Goal: Task Accomplishment & Management: Manage account settings

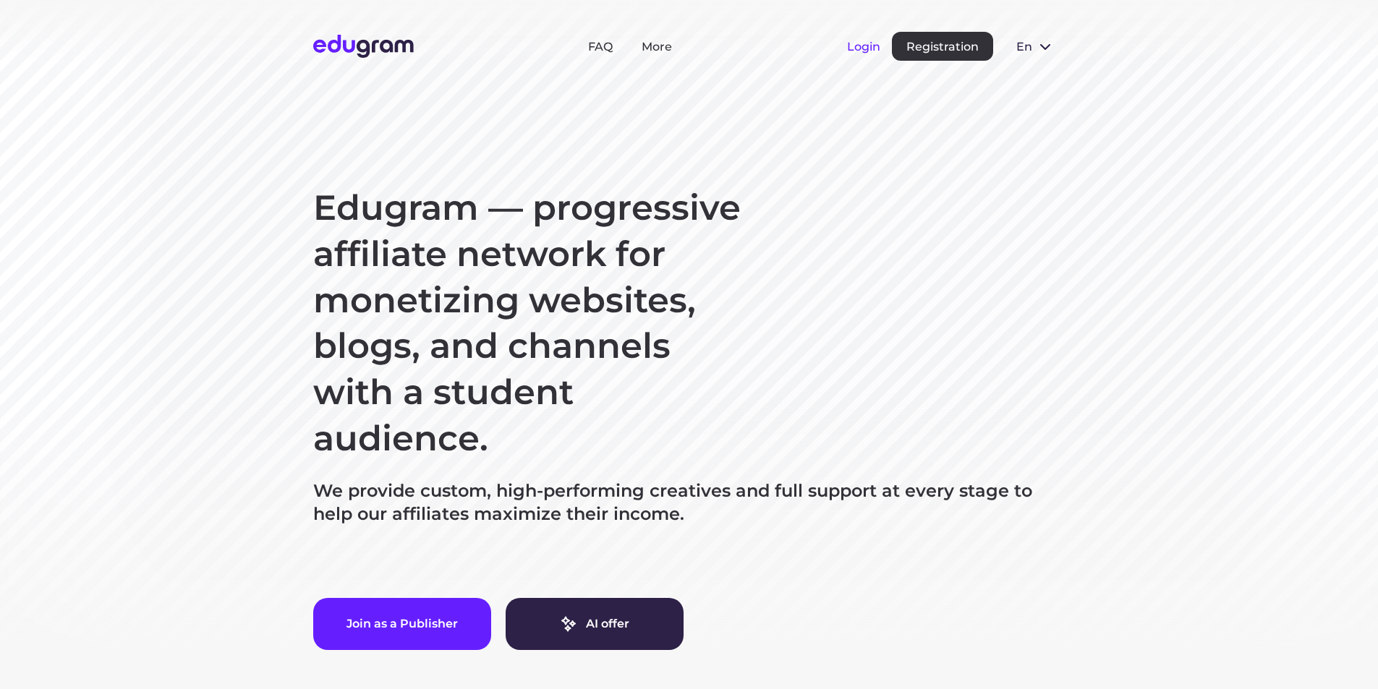
click at [661, 48] on button "Login" at bounding box center [863, 47] width 33 height 14
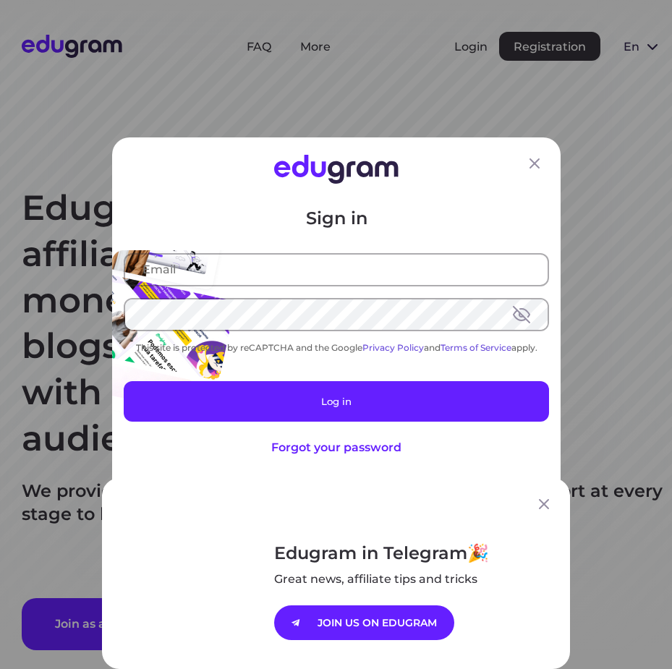
click at [252, 273] on div "Edugram in Telegram Great news, affiliate tips and tricks JOIN US ON EDUGRAM" at bounding box center [336, 334] width 672 height 669
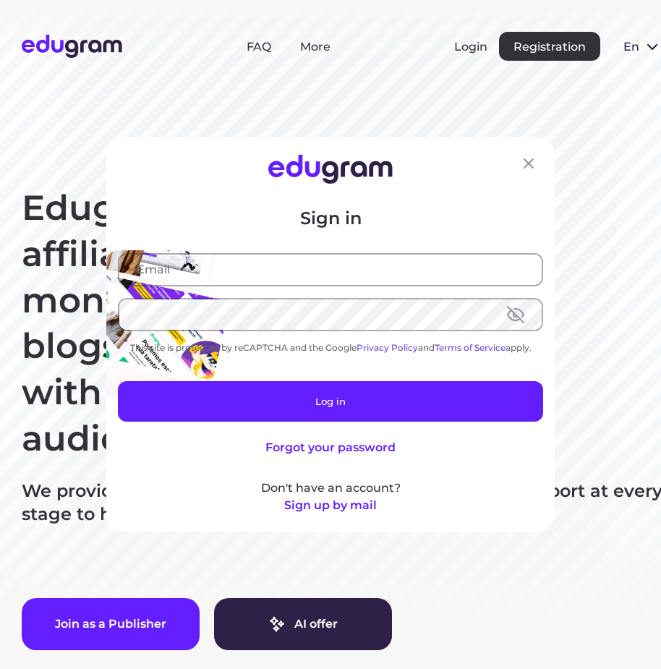
drag, startPoint x: 252, startPoint y: 273, endPoint x: 190, endPoint y: 253, distance: 64.7
click at [190, 253] on div at bounding box center [330, 269] width 425 height 33
click at [200, 274] on input "text" at bounding box center [330, 270] width 423 height 30
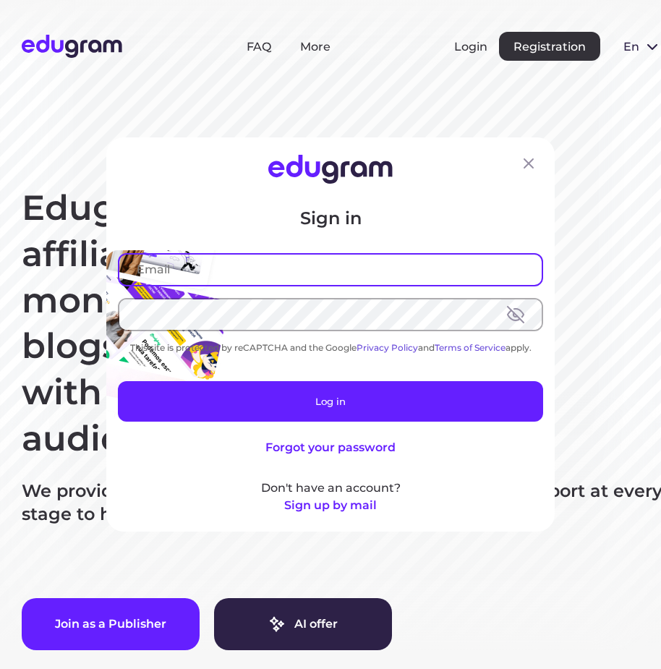
paste input "giftscard4u@gmail.co"
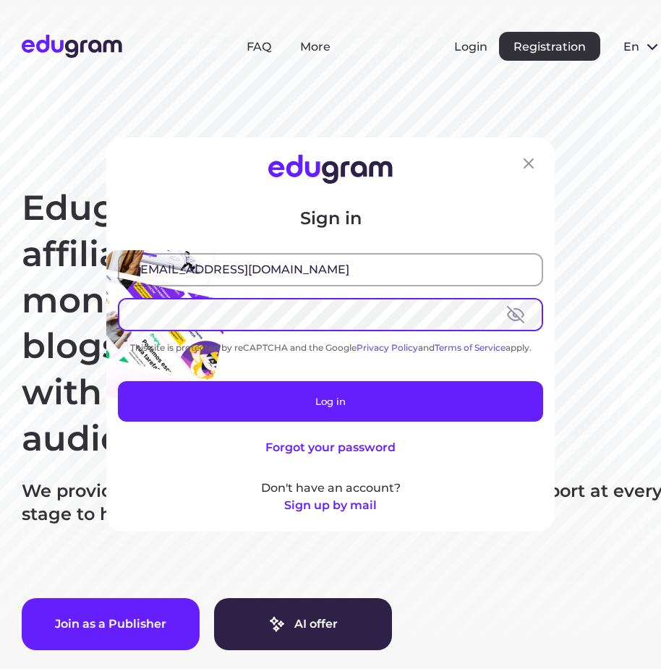
click at [313, 266] on input "giftscard4u@gmail.co" at bounding box center [330, 270] width 423 height 30
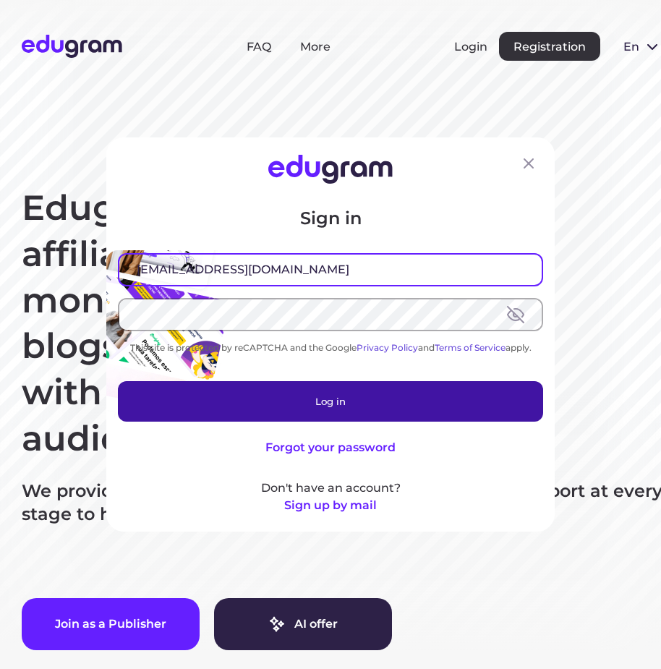
type input "giftscard4u@gmail.com"
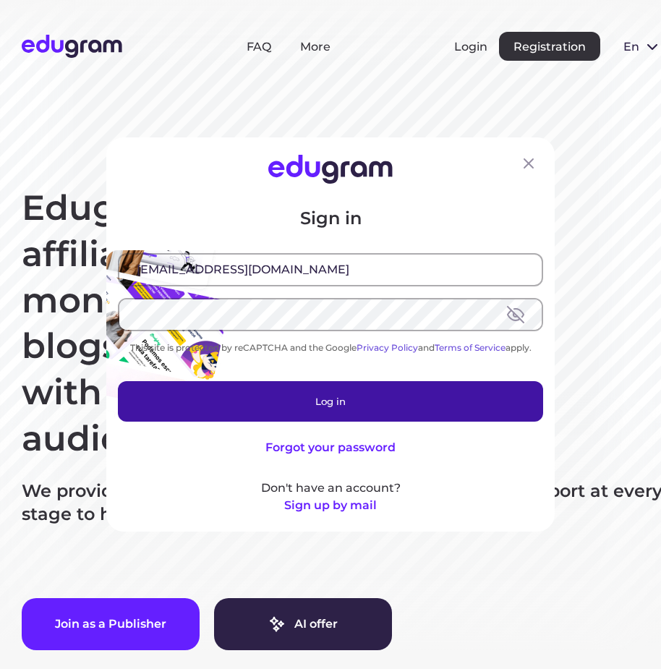
click at [477, 391] on button "Log in" at bounding box center [330, 401] width 425 height 41
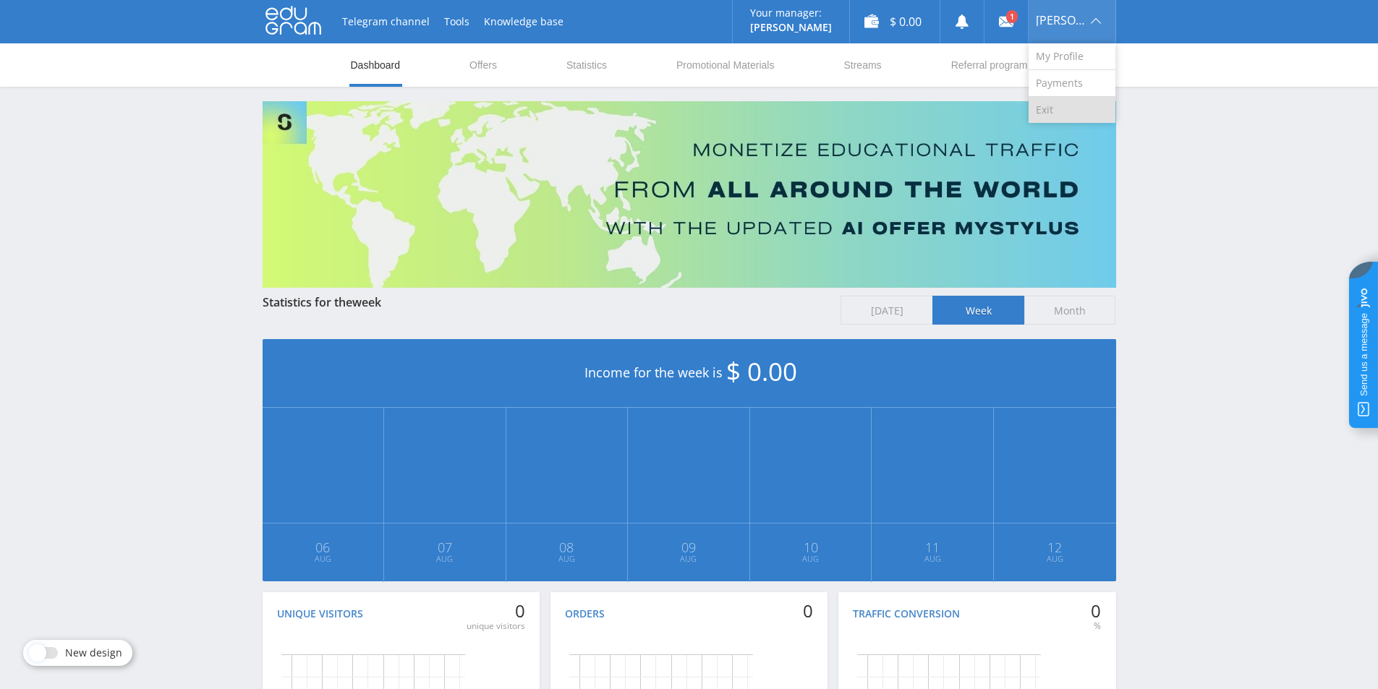
click at [671, 110] on link "Exit" at bounding box center [1072, 110] width 87 height 26
